Goal: Task Accomplishment & Management: Manage account settings

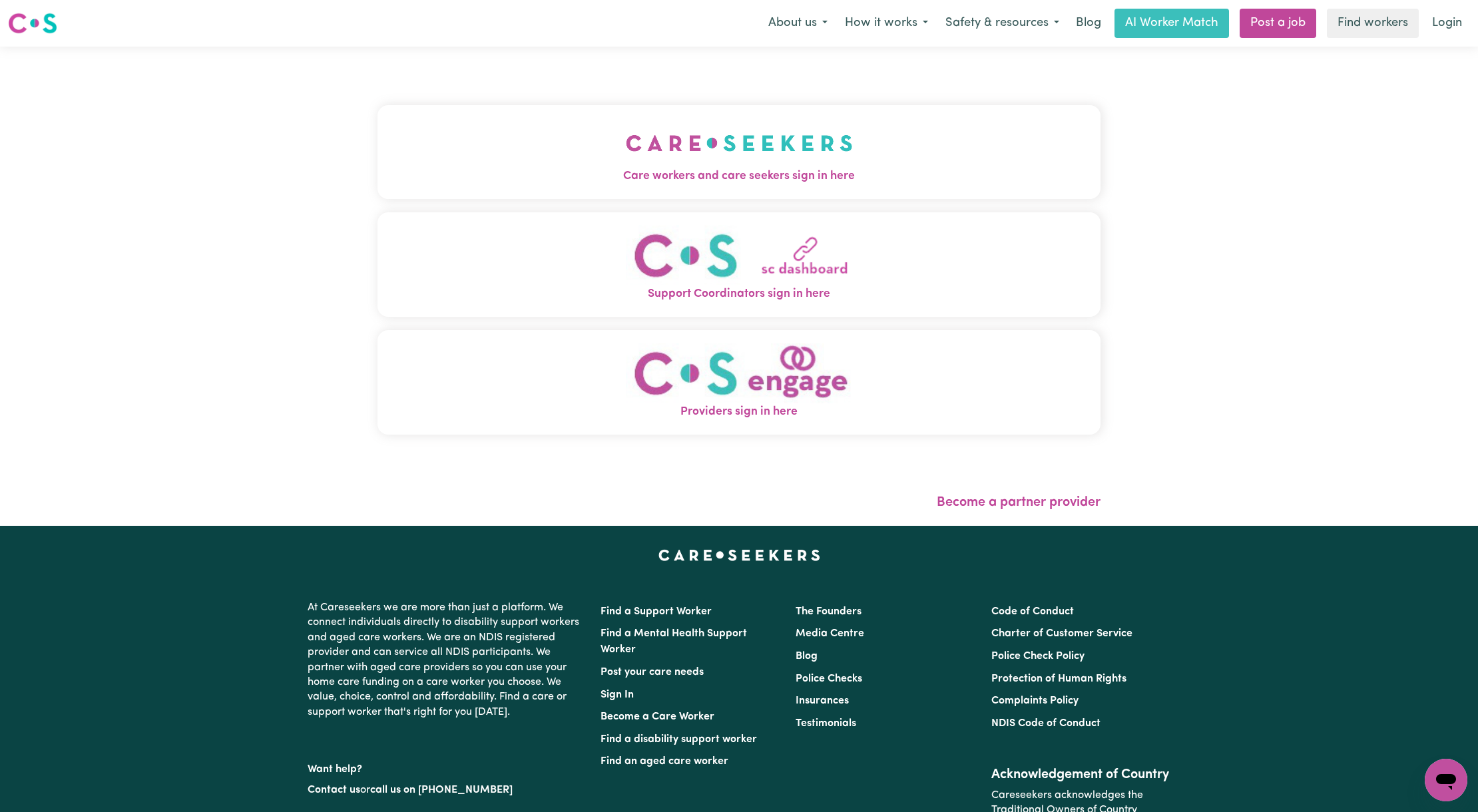
click at [620, 139] on button "Care workers and care seekers sign in here" at bounding box center [739, 151] width 723 height 93
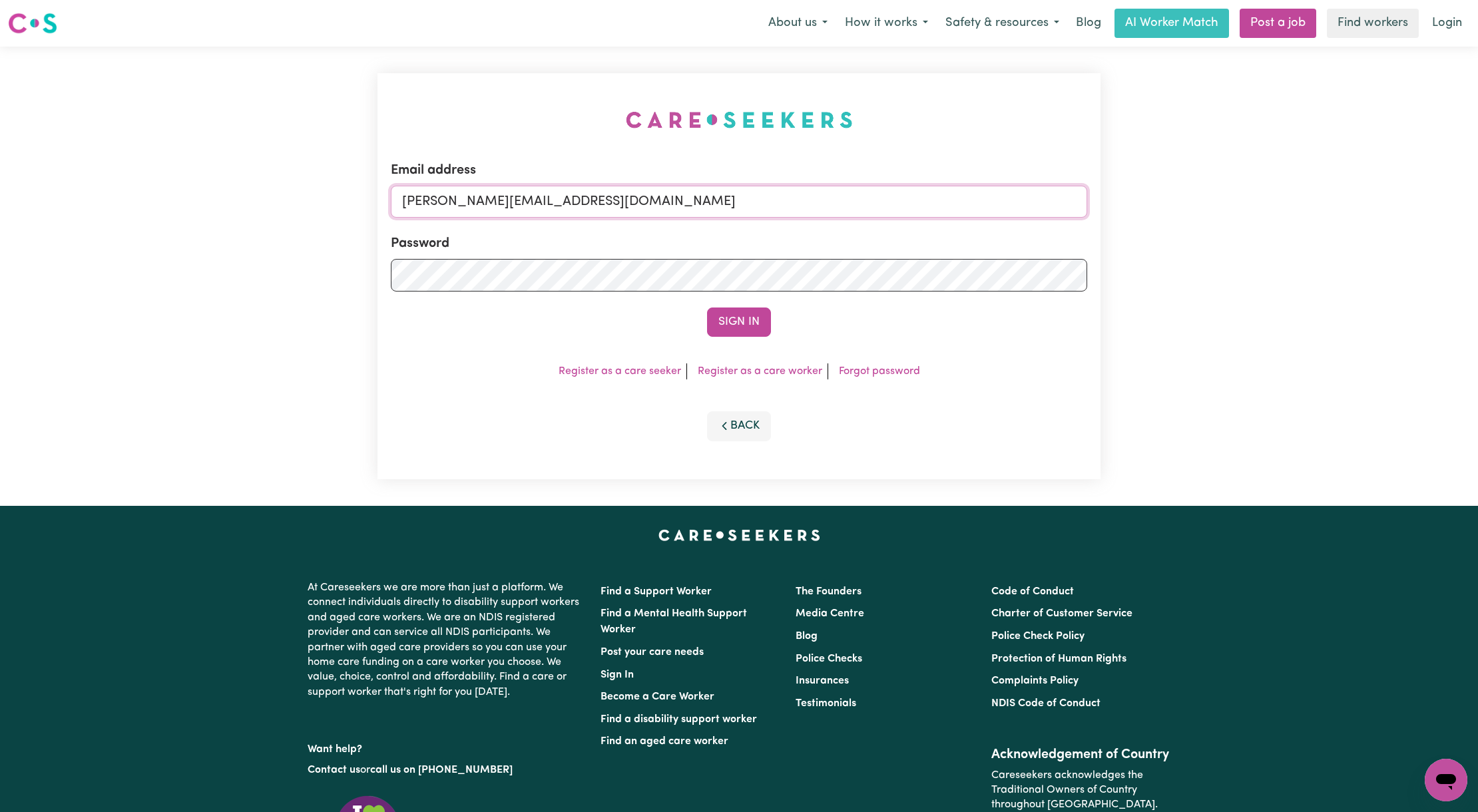
click at [528, 208] on input "[PERSON_NAME][EMAIL_ADDRESS][DOMAIN_NAME]" at bounding box center [739, 202] width 697 height 32
drag, startPoint x: 472, startPoint y: 206, endPoint x: 638, endPoint y: 227, distance: 167.3
click at [638, 227] on form "Email address [EMAIL_ADDRESS][PERSON_NAME][DOMAIN_NAME] Password Sign In" at bounding box center [739, 248] width 697 height 176
click at [696, 205] on input "[EMAIL_ADDRESS][PERSON_NAME][DOMAIN_NAME]" at bounding box center [739, 202] width 697 height 32
drag, startPoint x: 690, startPoint y: 201, endPoint x: 469, endPoint y: 198, distance: 221.0
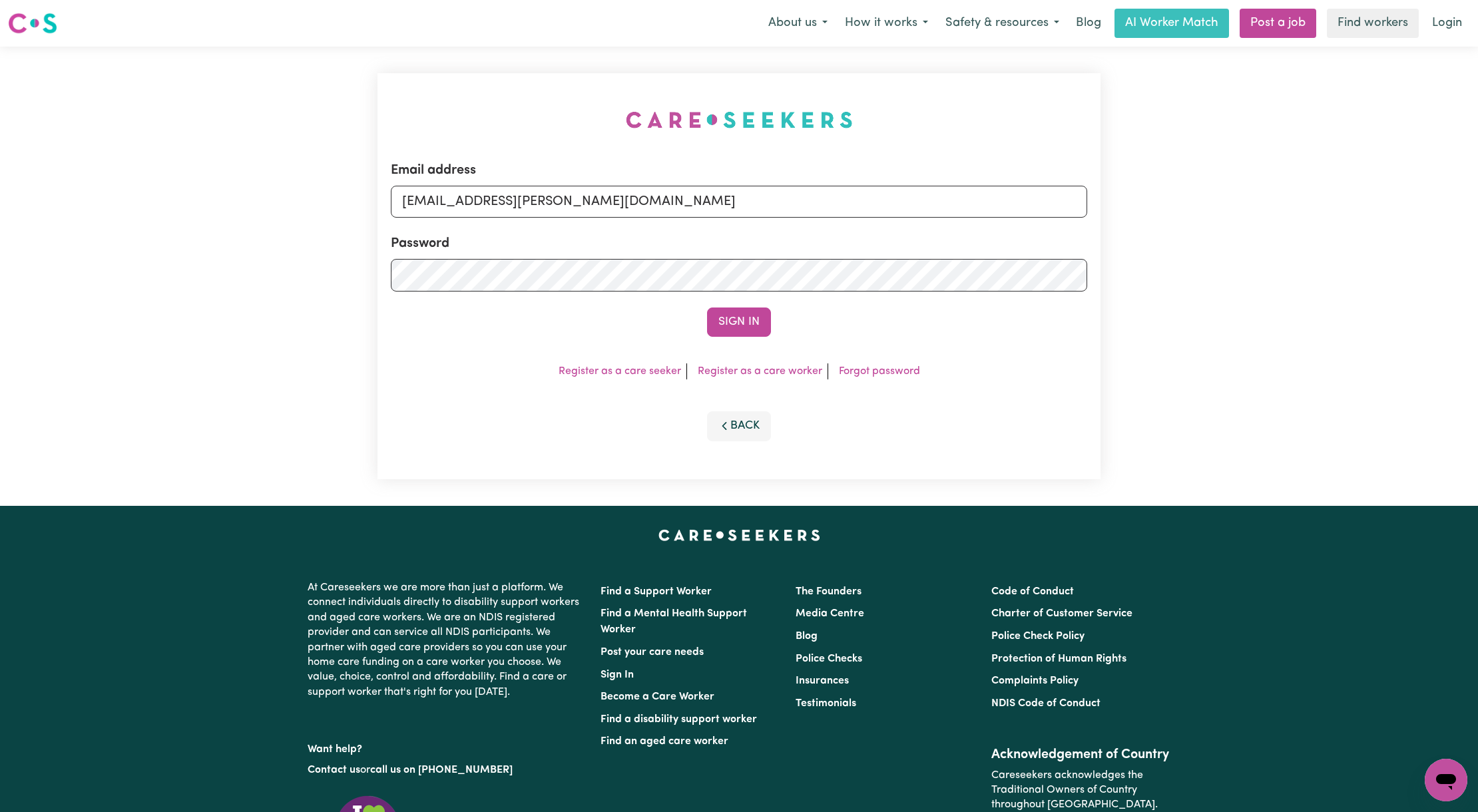
click at [469, 198] on input "[EMAIL_ADDRESS][PERSON_NAME][DOMAIN_NAME]" at bounding box center [739, 202] width 697 height 32
click at [707, 307] on button "Sign In" at bounding box center [739, 322] width 64 height 29
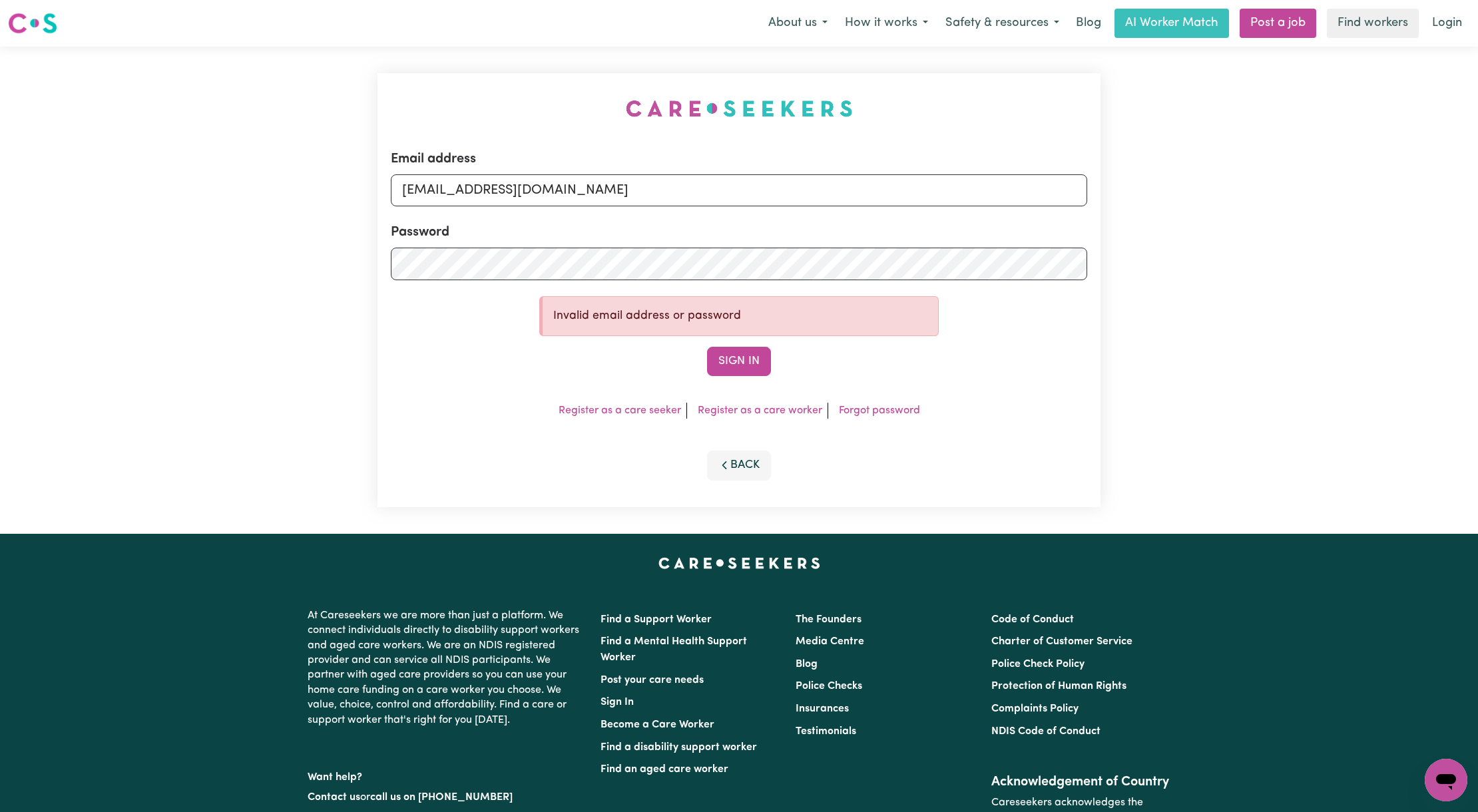
click at [473, 193] on input "[EMAIL_ADDRESS][DOMAIN_NAME]" at bounding box center [739, 191] width 697 height 32
drag, startPoint x: 471, startPoint y: 190, endPoint x: 770, endPoint y: 198, distance: 299.1
click at [770, 198] on input "[EMAIL_ADDRESS][DOMAIN_NAME]" at bounding box center [739, 191] width 697 height 32
paste input "[PERSON_NAME][EMAIL_ADDRESS][PERSON_NAME][DOMAIN_NAME]"
type input "[EMAIL_ADDRESS][PERSON_NAME][PERSON_NAME][DOMAIN_NAME]"
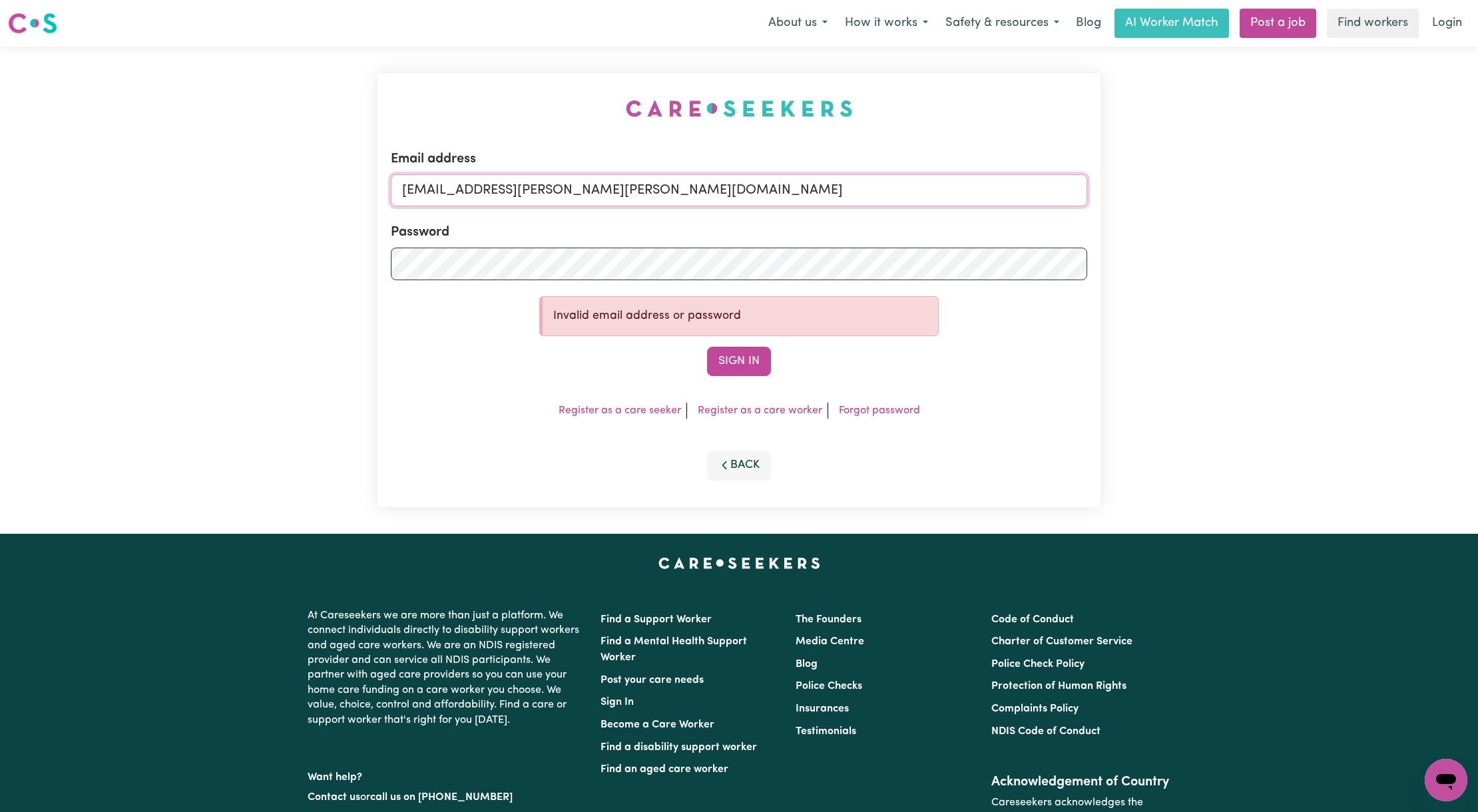
click at [707, 346] on button "Sign In" at bounding box center [739, 361] width 64 height 29
